Goal: Task Accomplishment & Management: Complete application form

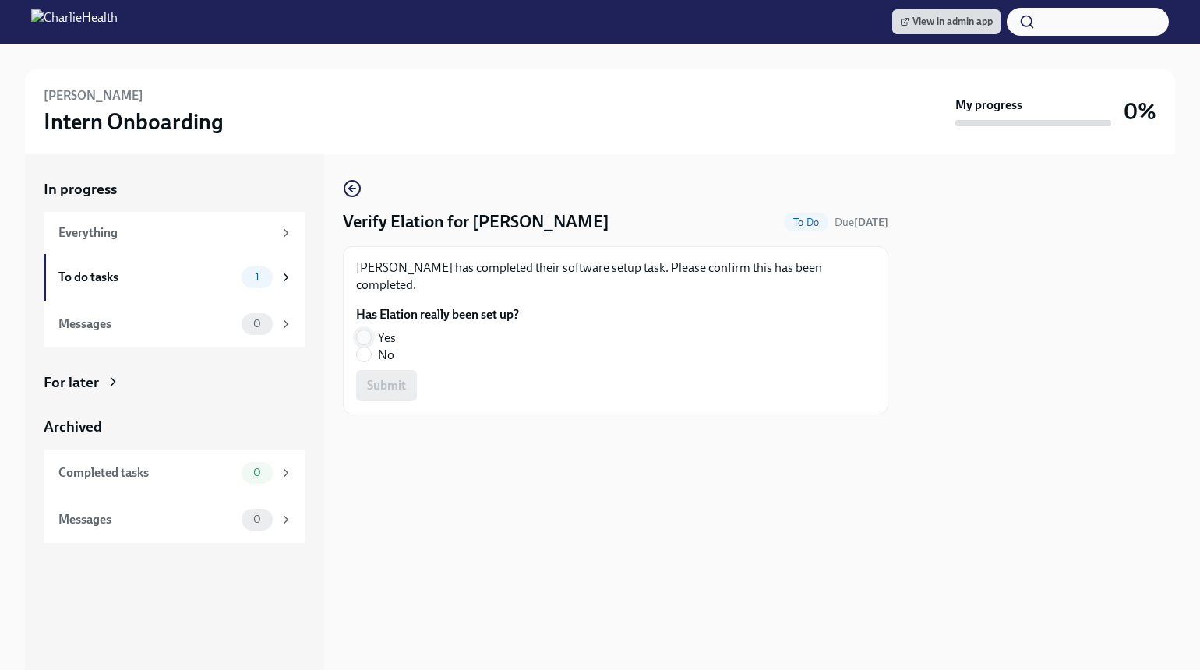
click at [364, 330] on input "Yes" at bounding box center [364, 337] width 14 height 14
radio input "true"
click at [382, 378] on span "Submit" at bounding box center [386, 386] width 39 height 16
click at [362, 330] on input "Yes" at bounding box center [364, 337] width 14 height 14
radio input "true"
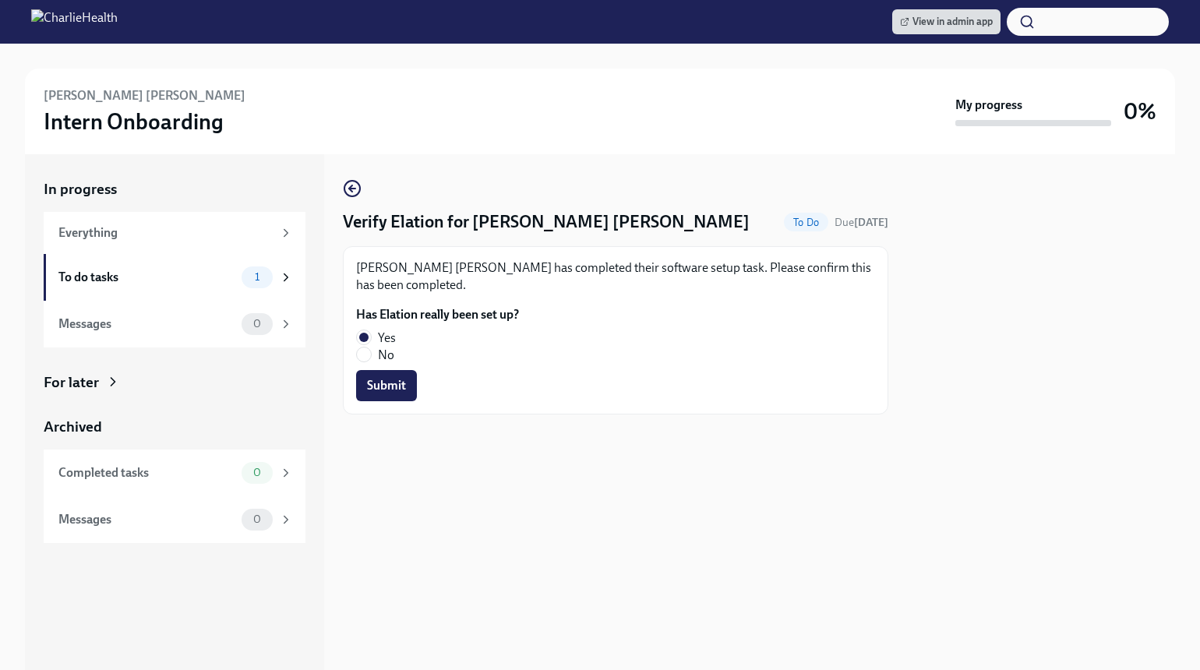
click at [372, 378] on span "Submit" at bounding box center [386, 386] width 39 height 16
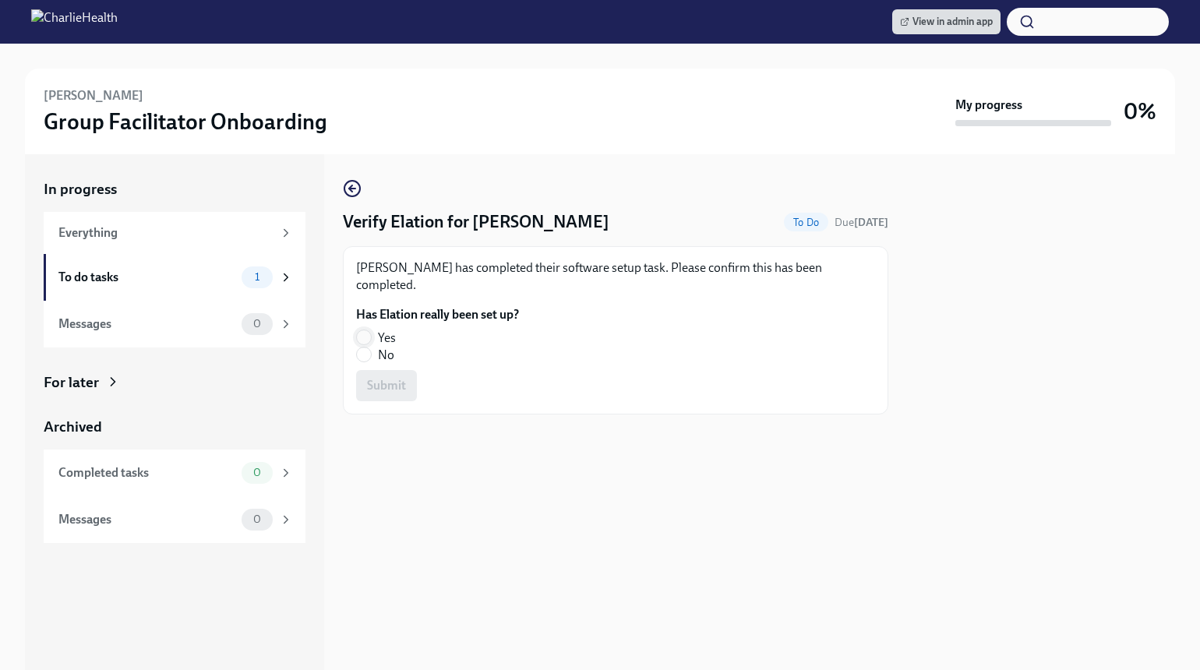
click at [359, 330] on input "Yes" at bounding box center [364, 337] width 14 height 14
radio input "true"
click at [398, 378] on span "Submit" at bounding box center [386, 386] width 39 height 16
